Goal: Information Seeking & Learning: Learn about a topic

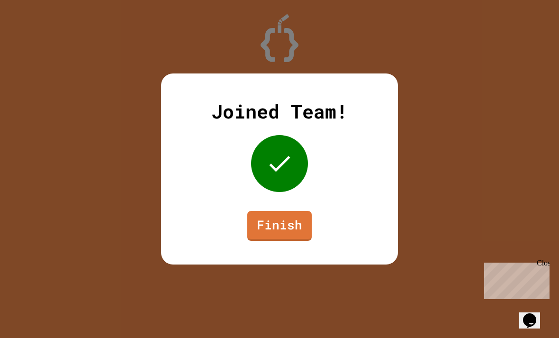
click at [299, 233] on link "Finish" at bounding box center [279, 226] width 64 height 30
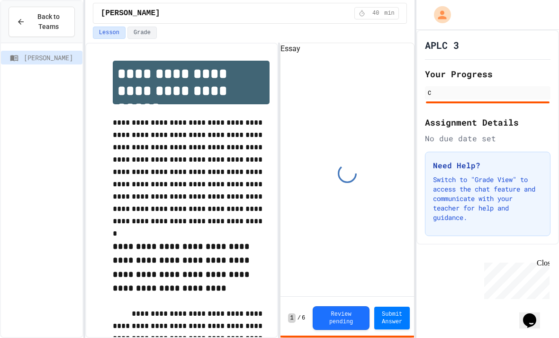
scroll to position [44, 0]
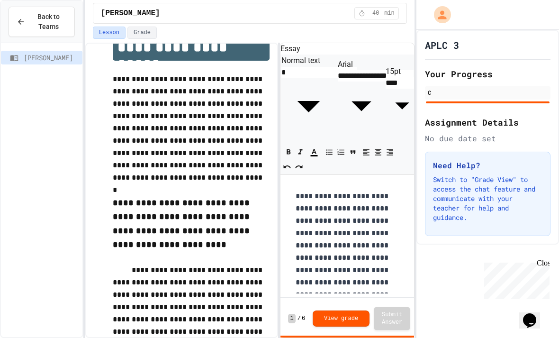
click at [354, 315] on button "View grade" at bounding box center [341, 318] width 57 height 16
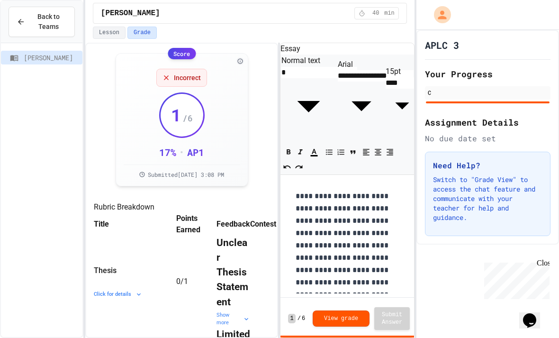
click at [167, 69] on div "Incorrect" at bounding box center [181, 78] width 51 height 18
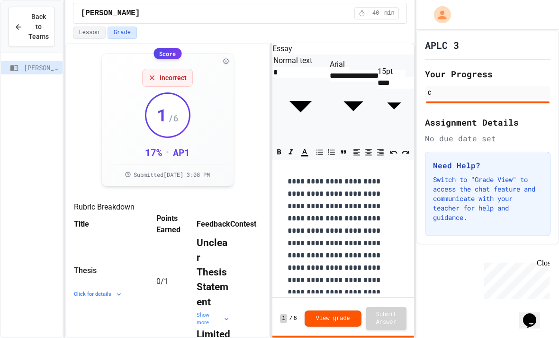
click at [50, 248] on div "[PERSON_NAME]" at bounding box center [32, 215] width 62 height 316
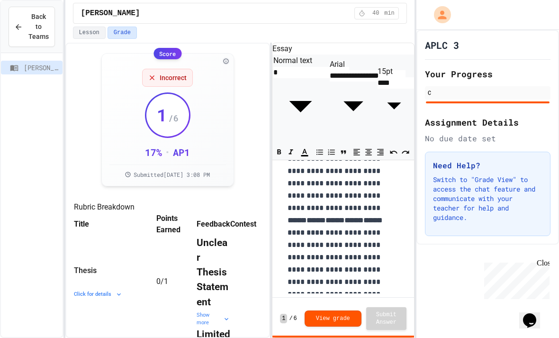
click at [341, 311] on button "View grade" at bounding box center [333, 318] width 57 height 16
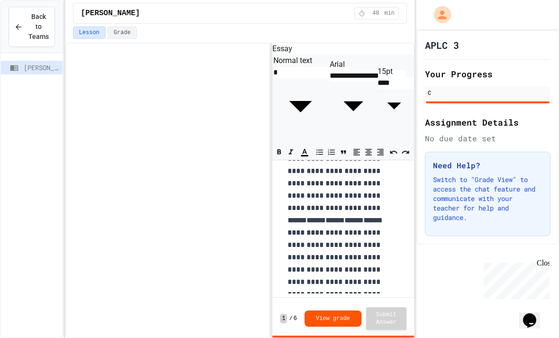
scroll to position [346, 0]
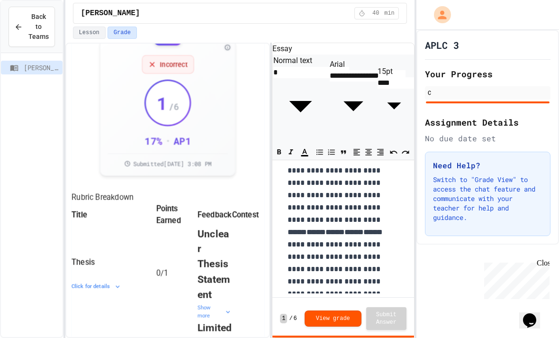
scroll to position [343, 0]
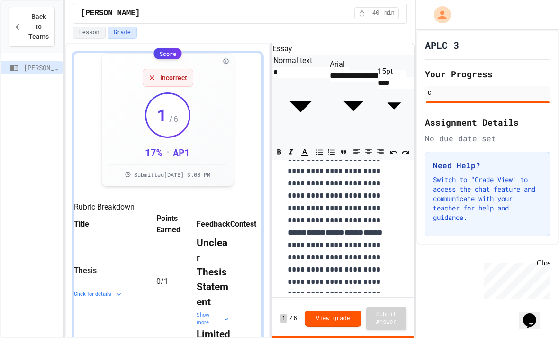
click at [475, 268] on div "APLC 3 Your Progress C Assignment Details No due date set Need Help? Switch to …" at bounding box center [487, 184] width 143 height 308
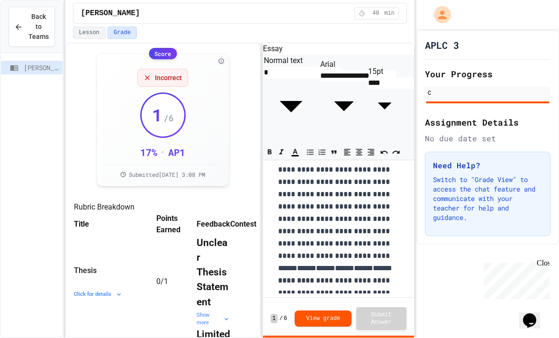
click at [96, 27] on button "Lesson" at bounding box center [89, 33] width 33 height 12
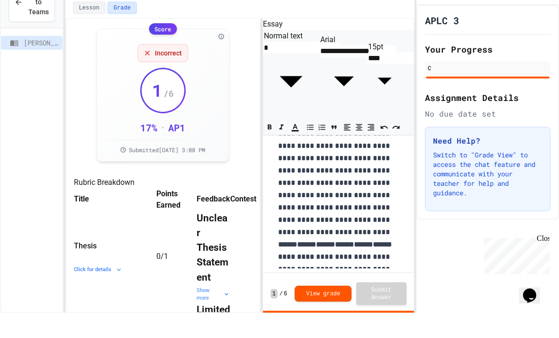
scroll to position [44, 0]
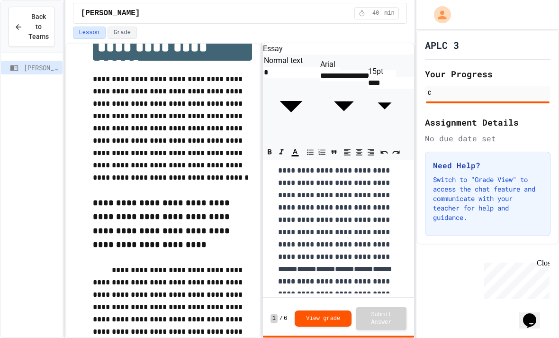
click at [128, 27] on button "Grade" at bounding box center [122, 33] width 29 height 12
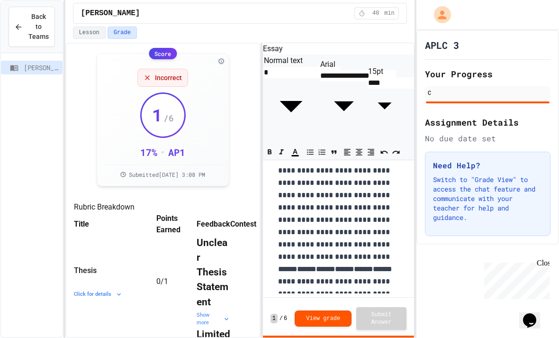
click at [146, 74] on icon at bounding box center [147, 78] width 8 height 8
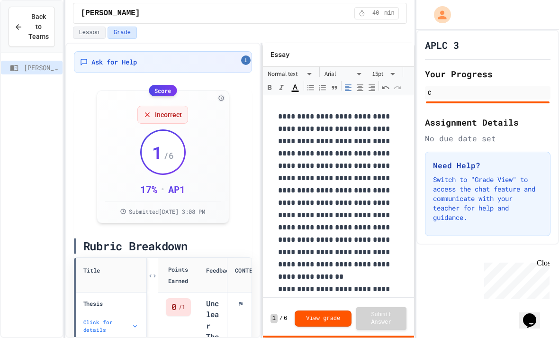
click at [125, 58] on span "Ask for Help" at bounding box center [113, 61] width 45 height 9
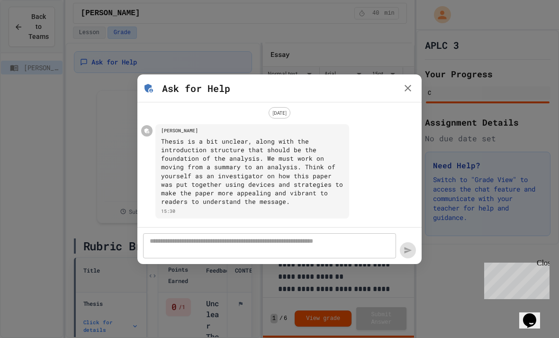
scroll to position [0, 0]
